Goal: Find contact information: Find contact information

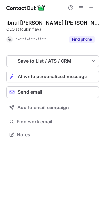
scroll to position [130, 103]
click at [91, 9] on span at bounding box center [90, 7] width 5 height 5
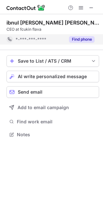
click at [81, 40] on button "Find phone" at bounding box center [82, 39] width 26 height 6
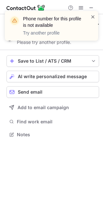
click at [91, 17] on span at bounding box center [92, 17] width 5 height 6
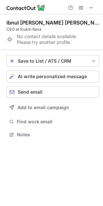
click at [90, 7] on span at bounding box center [90, 7] width 5 height 5
click at [90, 8] on span at bounding box center [90, 7] width 5 height 5
